Goal: Transaction & Acquisition: Purchase product/service

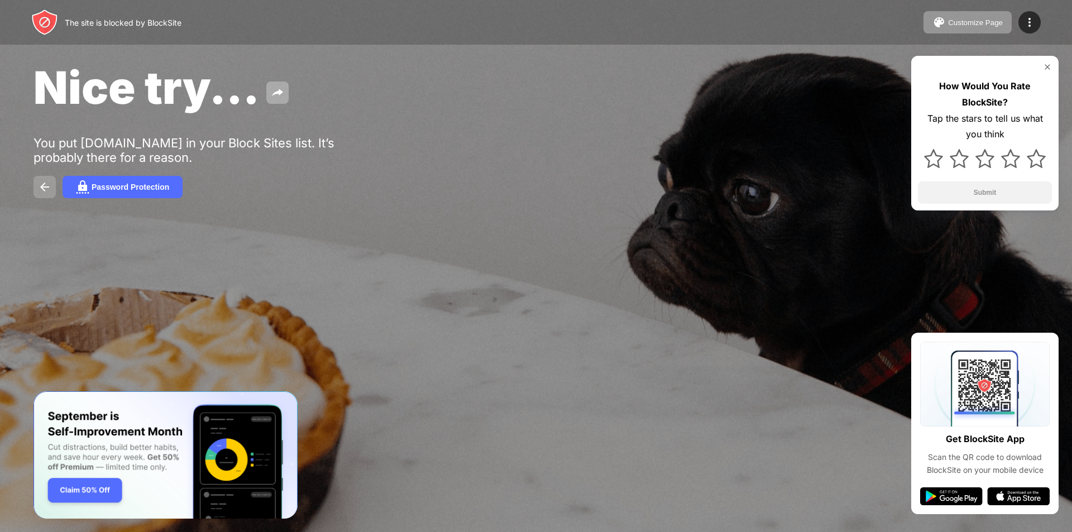
click at [48, 190] on img at bounding box center [44, 186] width 13 height 13
click at [86, 487] on img "Banner Message" at bounding box center [165, 455] width 264 height 128
